Goal: Check status: Check status

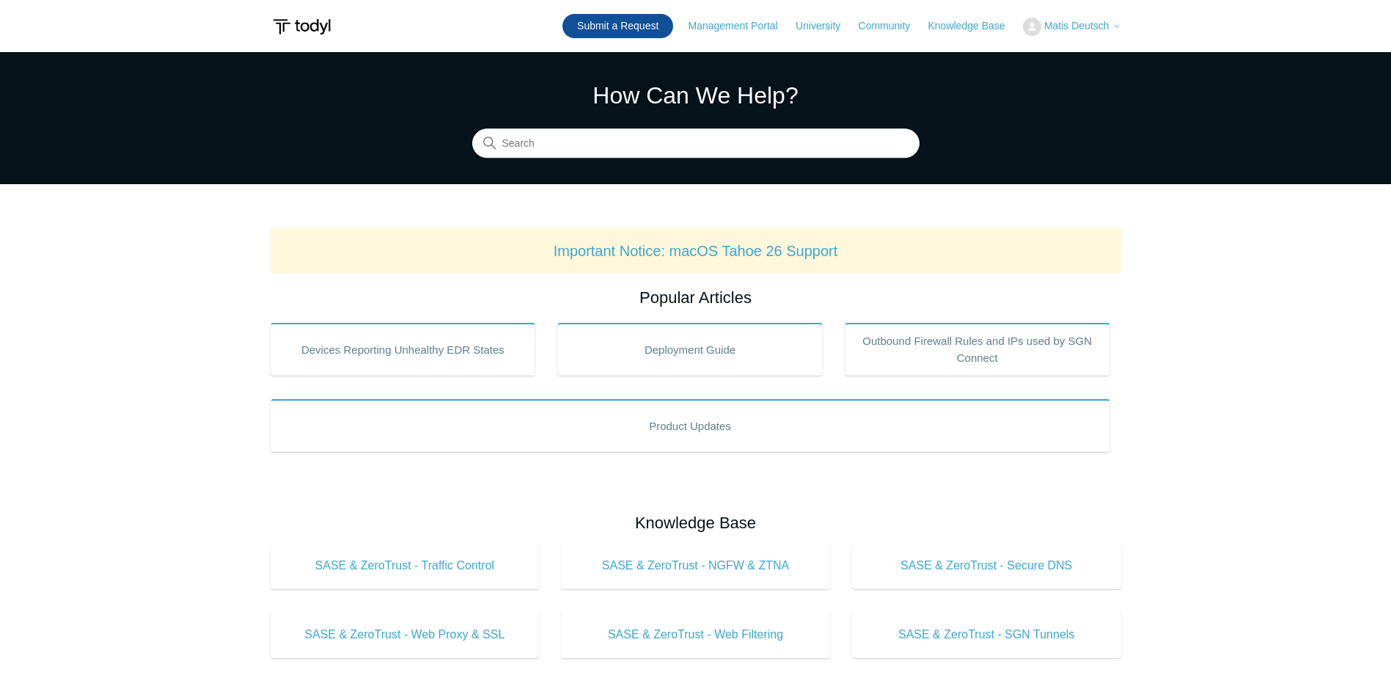
drag, startPoint x: 613, startPoint y: 31, endPoint x: 623, endPoint y: 32, distance: 10.3
click at [613, 31] on link "Submit a Request" at bounding box center [618, 26] width 111 height 24
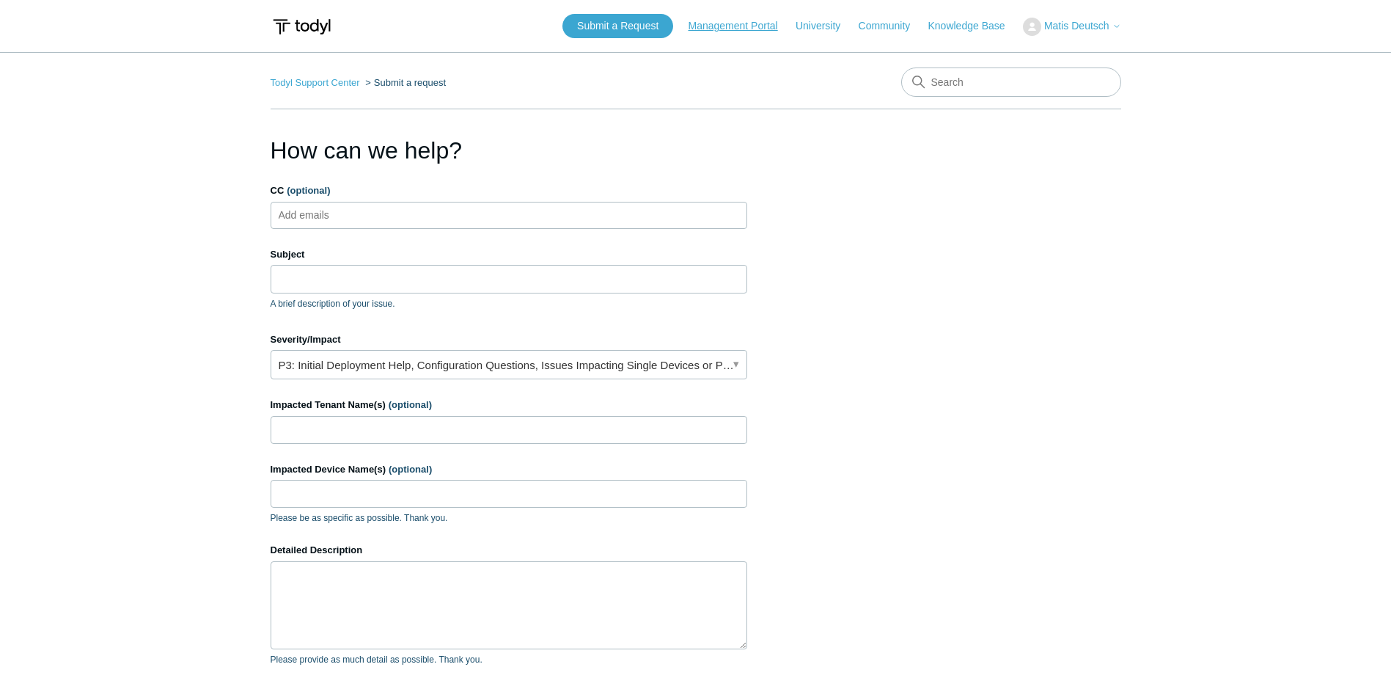
click at [739, 32] on link "Management Portal" at bounding box center [741, 25] width 104 height 15
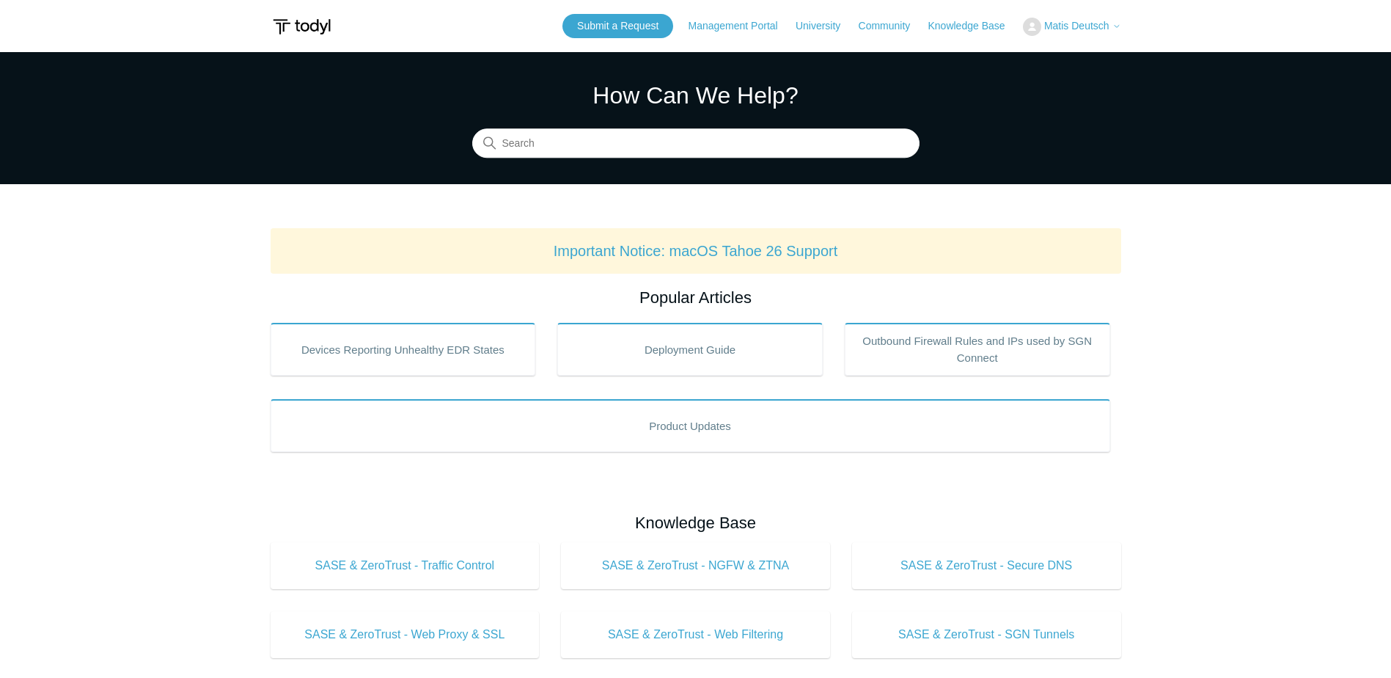
click at [1075, 30] on span "Matis Deutsch" at bounding box center [1076, 26] width 65 height 12
click at [1071, 51] on link "My Support Requests" at bounding box center [1095, 58] width 143 height 26
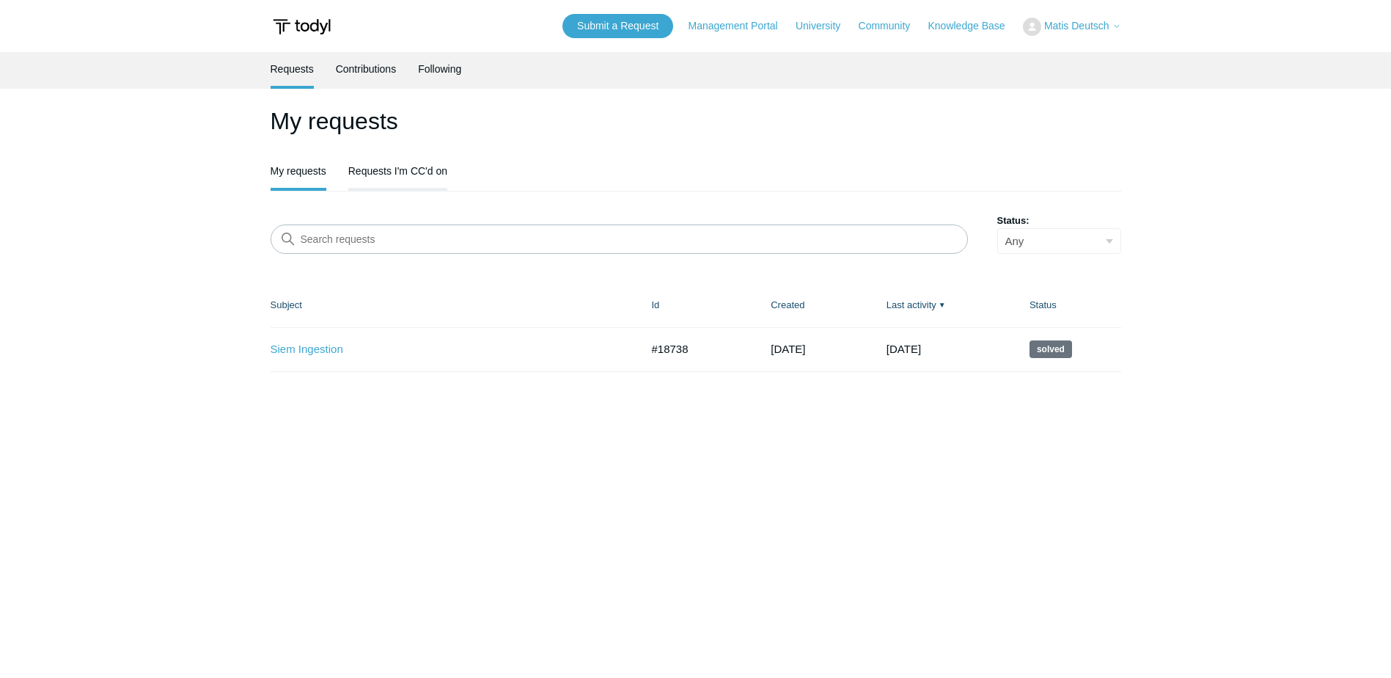
click at [406, 172] on link "Requests I'm CC'd on" at bounding box center [397, 169] width 99 height 31
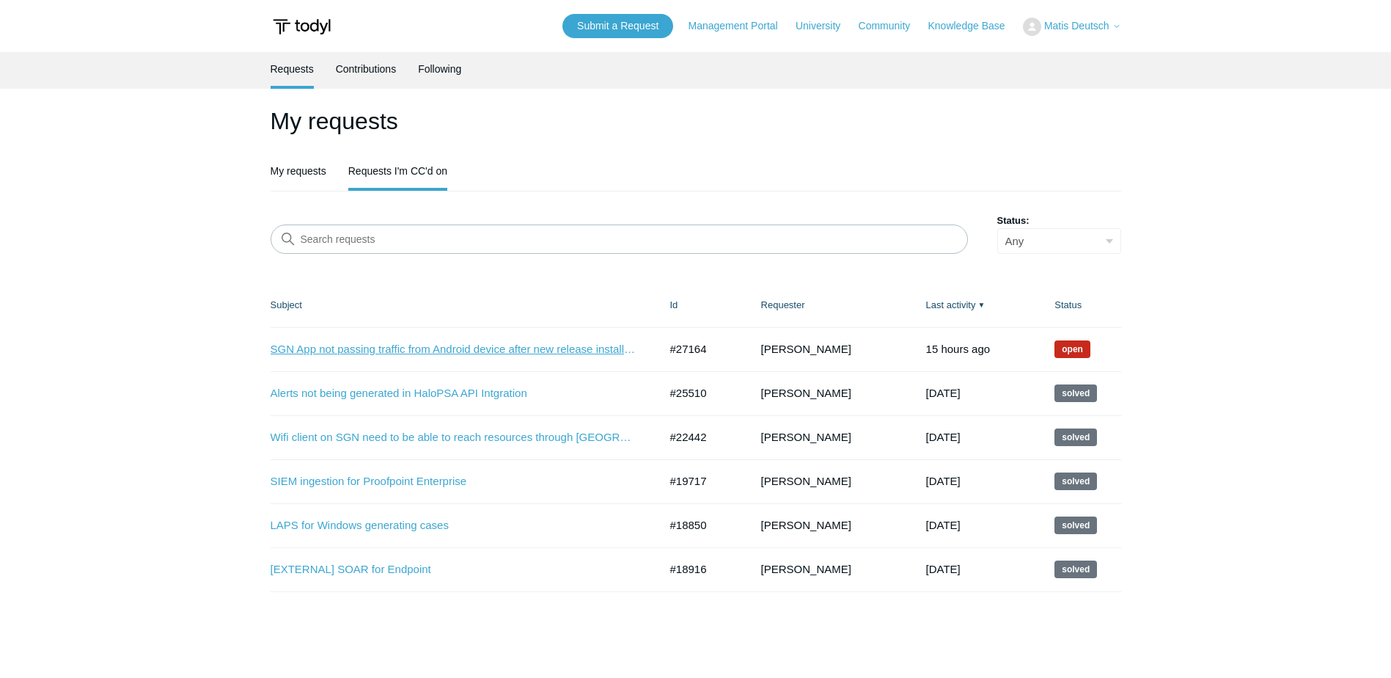
click at [364, 344] on link "SGN App not passing traffic from Android device after new release install 2.0" at bounding box center [454, 349] width 367 height 17
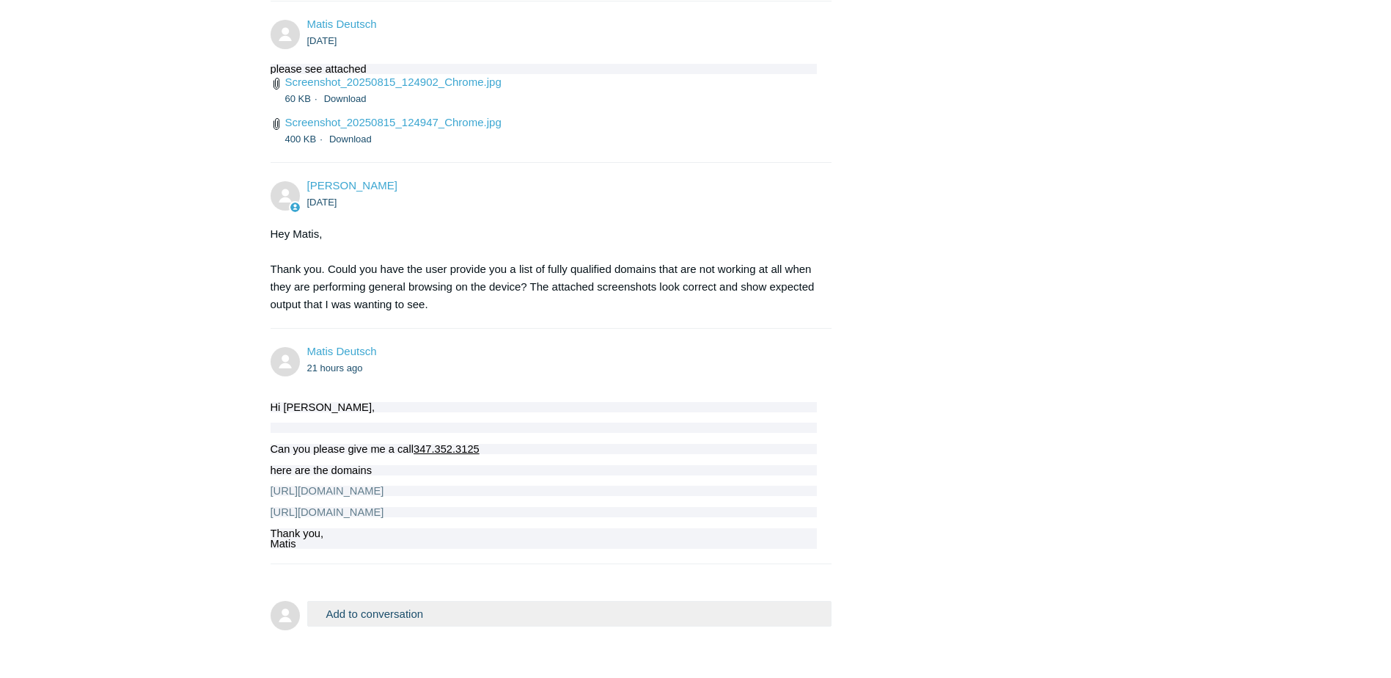
scroll to position [3857, 0]
